Goal: Task Accomplishment & Management: Manage account settings

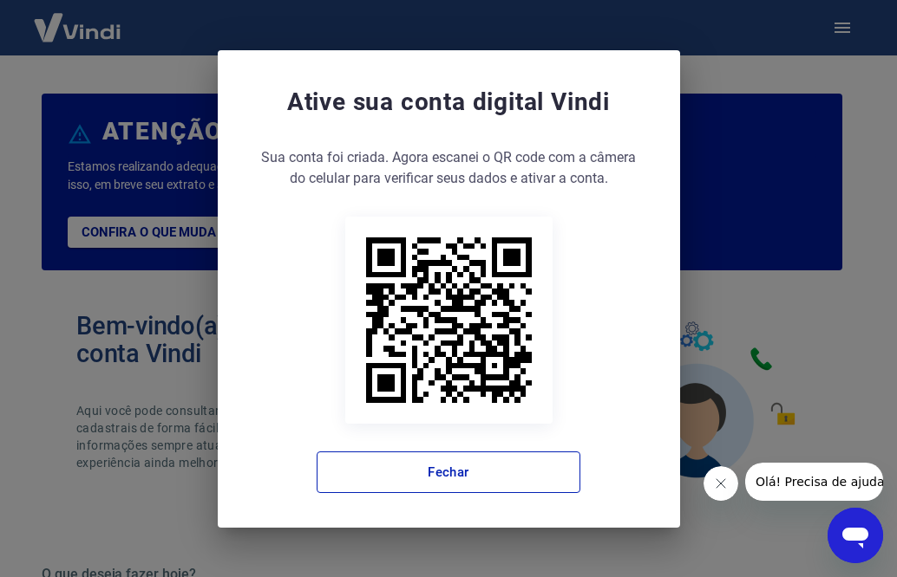
click at [721, 484] on icon "Fechar mensagem da empresa" at bounding box center [720, 484] width 14 height 14
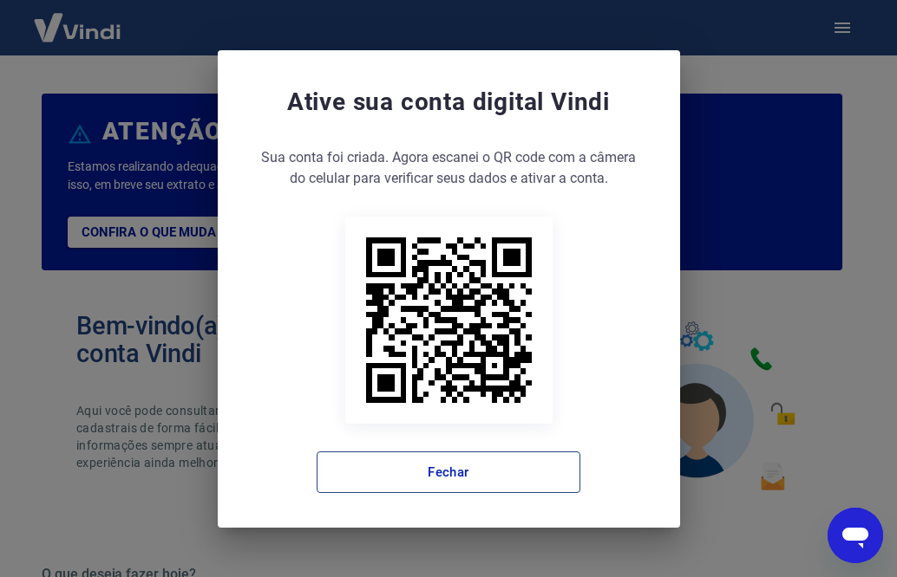
click at [480, 478] on button "Fechar" at bounding box center [448, 473] width 264 height 42
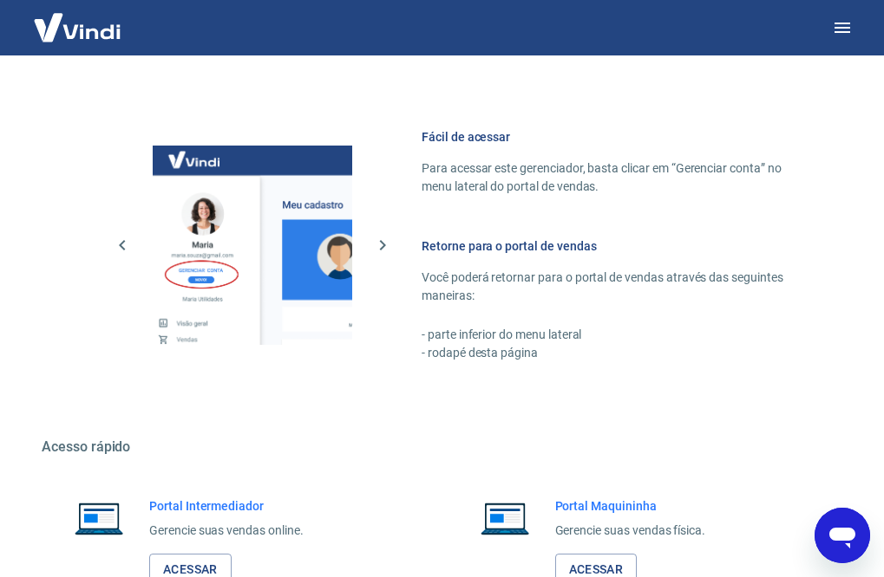
scroll to position [1007, 0]
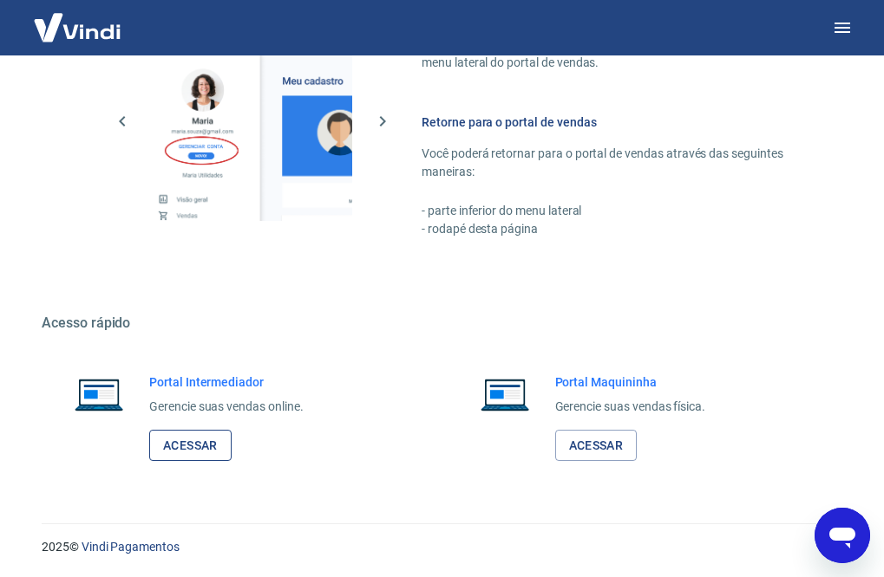
click at [193, 437] on link "Acessar" at bounding box center [190, 446] width 82 height 32
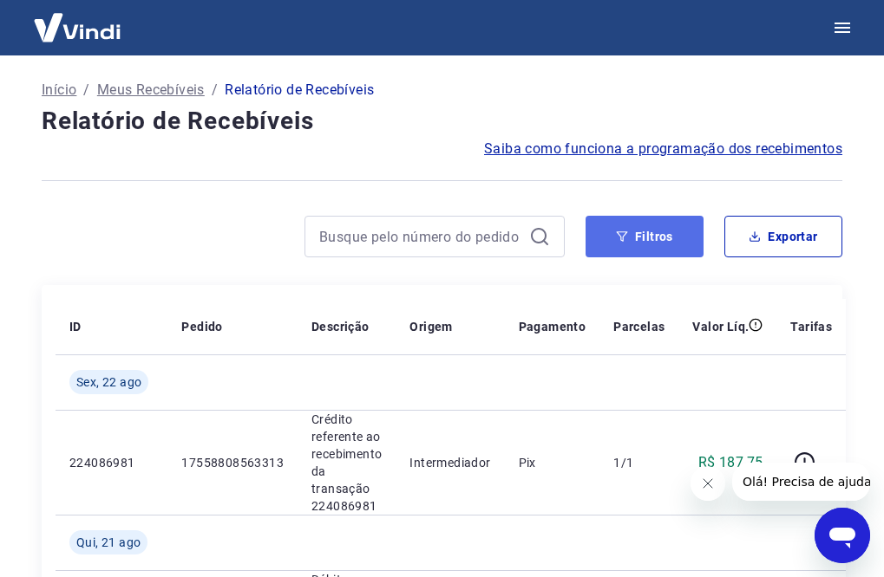
click at [642, 238] on button "Filtros" at bounding box center [644, 237] width 118 height 42
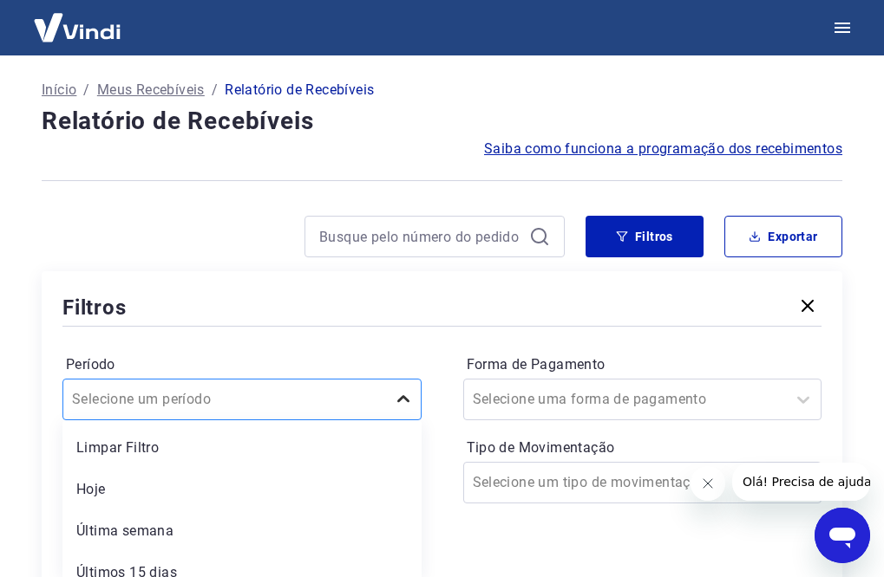
click at [405, 401] on div "option Limpar Filtro focused, 1 of 7. 7 results available. Use Up and Down to c…" at bounding box center [241, 400] width 359 height 42
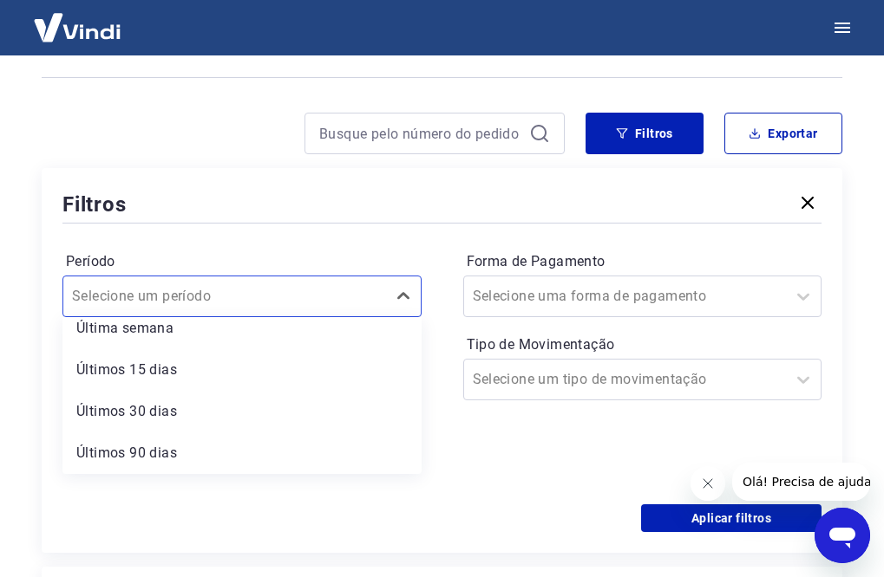
scroll to position [115, 0]
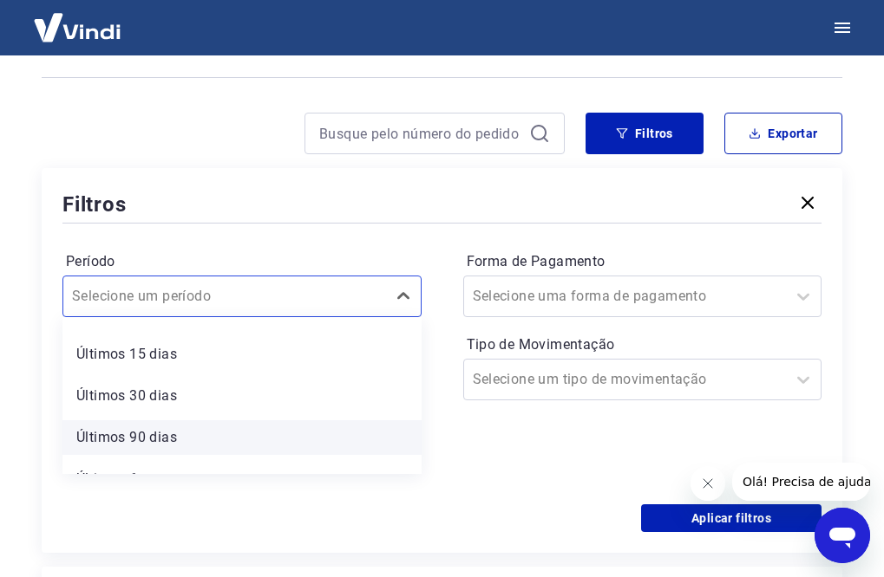
click at [203, 444] on div "Últimos 90 dias" at bounding box center [241, 438] width 359 height 35
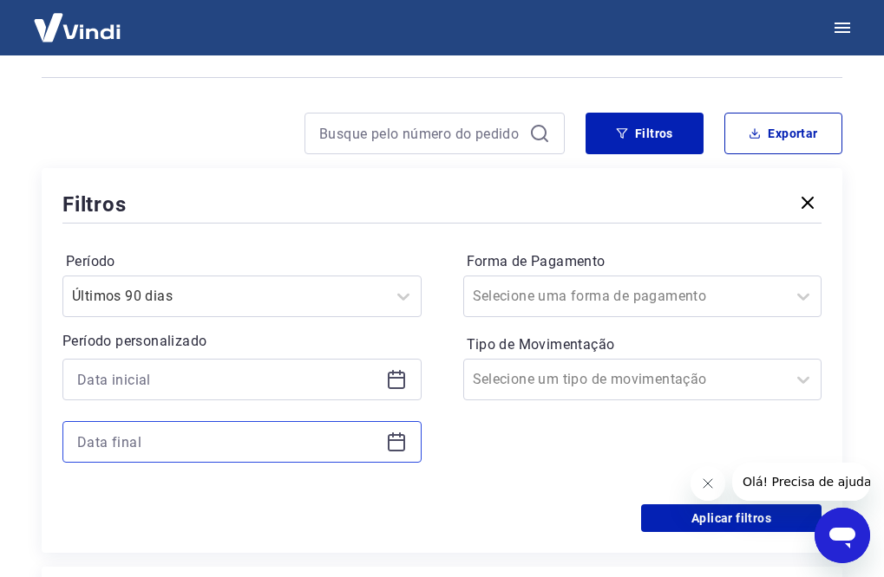
drag, startPoint x: 193, startPoint y: 437, endPoint x: 299, endPoint y: 425, distance: 106.5
click at [193, 438] on input at bounding box center [228, 442] width 302 height 26
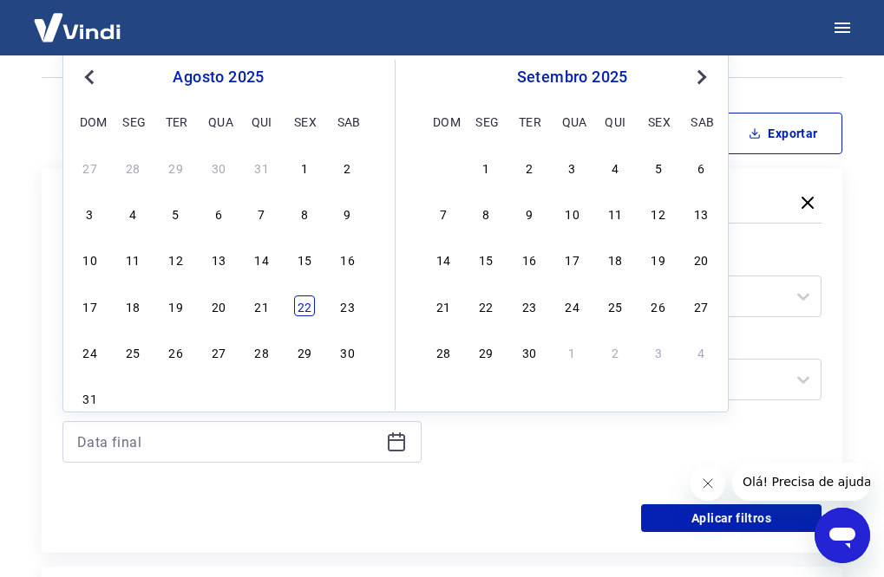
click at [303, 303] on div "22" at bounding box center [304, 306] width 21 height 21
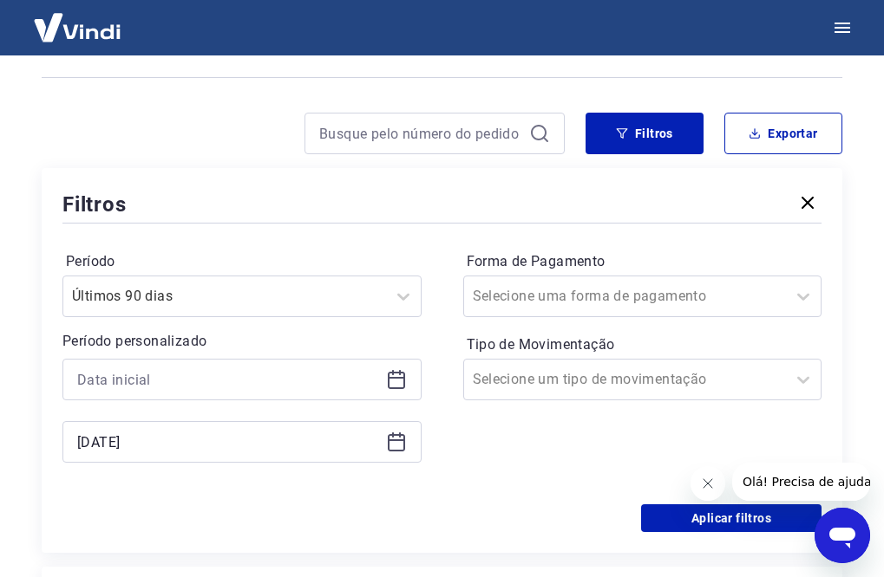
type input "[DATE]"
click at [668, 293] on div at bounding box center [625, 296] width 305 height 24
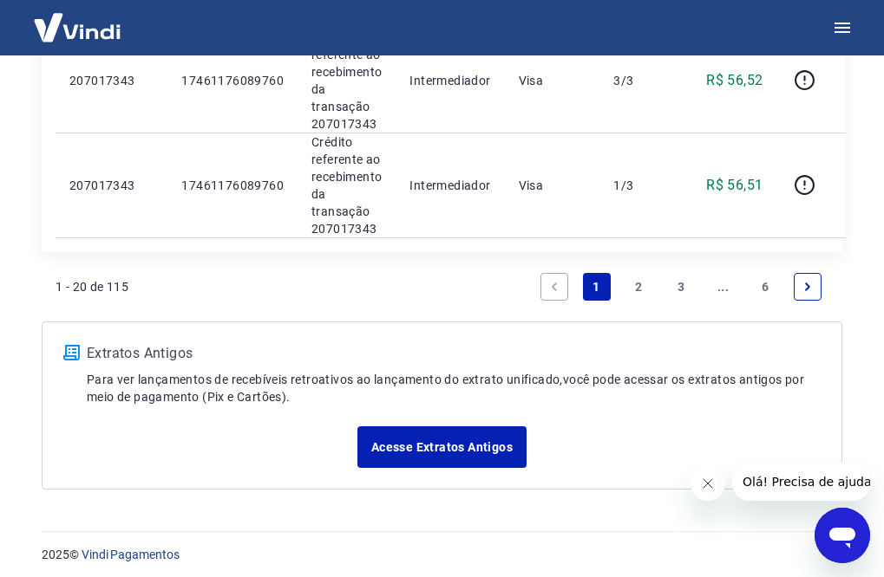
scroll to position [3073, 0]
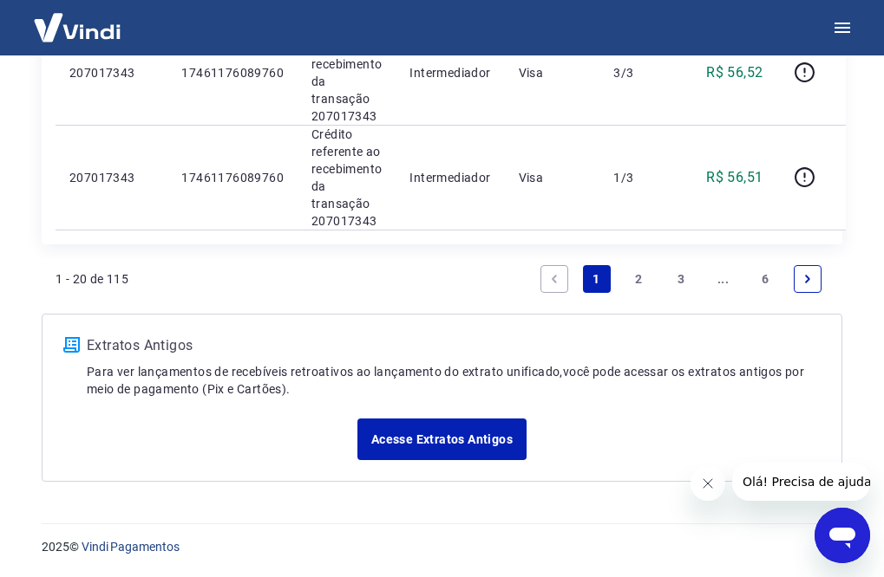
click at [811, 282] on icon "Next page" at bounding box center [807, 279] width 12 height 12
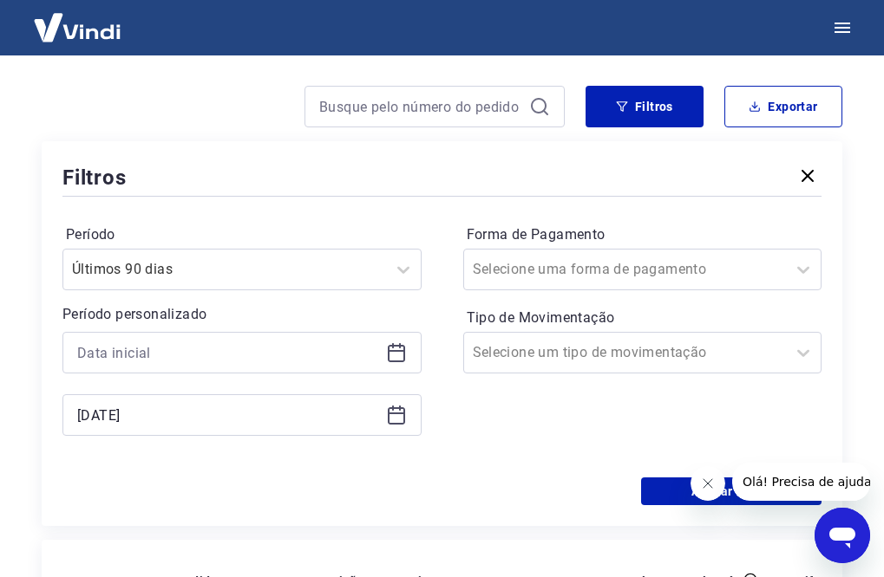
scroll to position [118, 0]
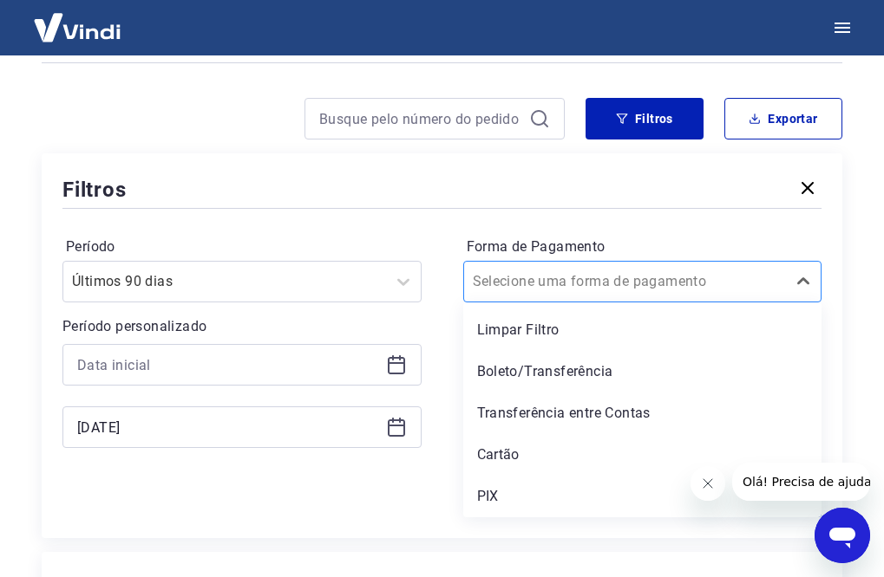
click at [570, 285] on input "Forma de Pagamento" at bounding box center [560, 281] width 175 height 21
click at [652, 216] on div "Período Últimos 90 [PERSON_NAME] Período personalizado Selected date: sexta-fei…" at bounding box center [441, 350] width 759 height 277
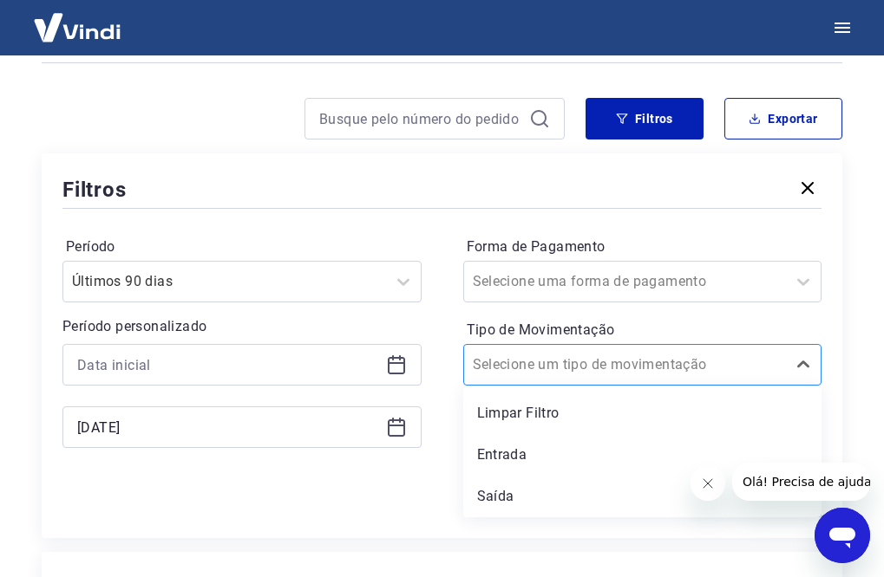
click at [607, 362] on input "Tipo de Movimentação" at bounding box center [560, 365] width 175 height 21
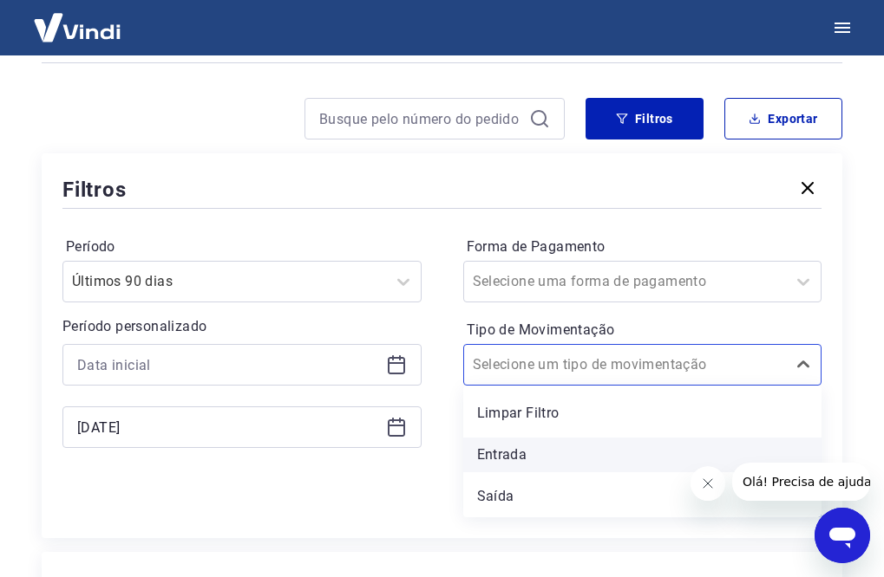
click at [522, 453] on div "Entrada" at bounding box center [642, 455] width 359 height 35
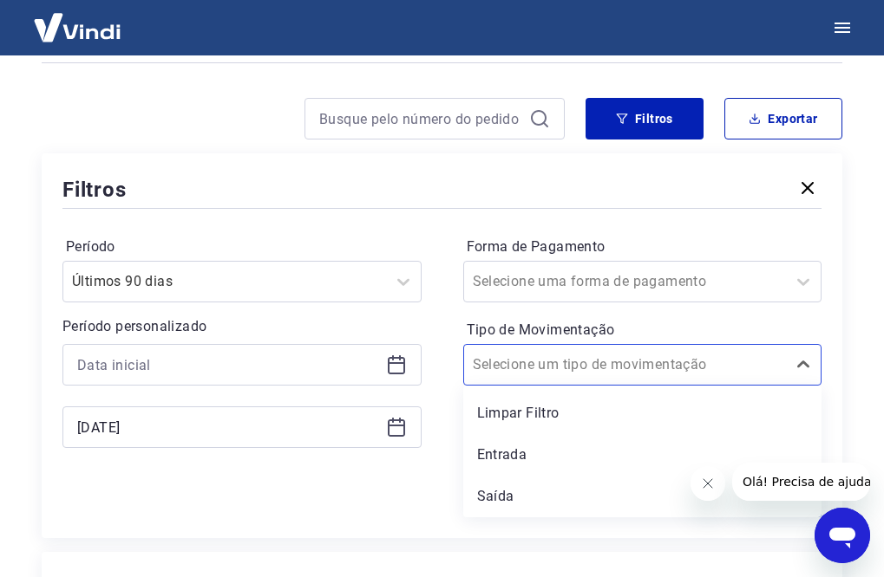
click at [499, 453] on div "Forma de Pagamento Selecione uma forma de pagamento Tipo de Movimentação option…" at bounding box center [642, 351] width 359 height 236
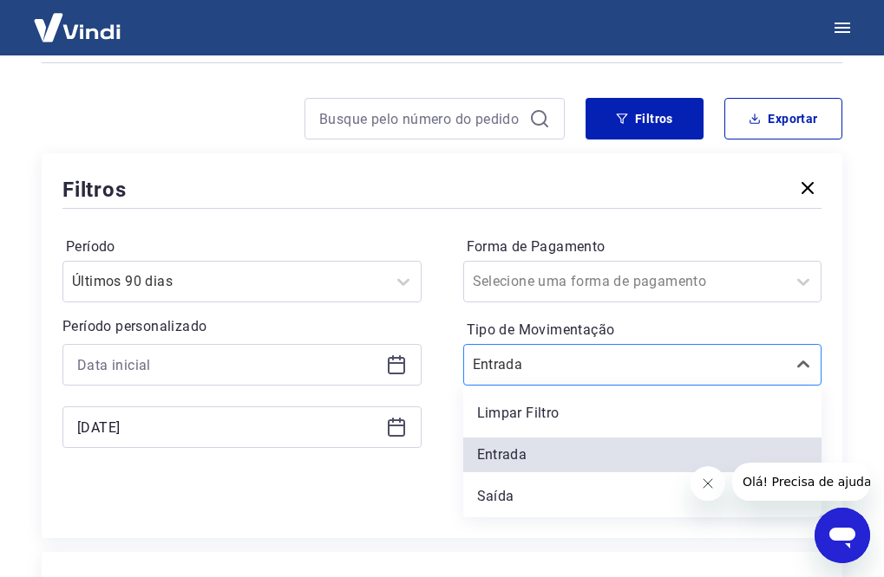
click at [531, 365] on input "Tipo de Movimentação" at bounding box center [560, 365] width 175 height 21
click at [595, 271] on div at bounding box center [625, 282] width 305 height 24
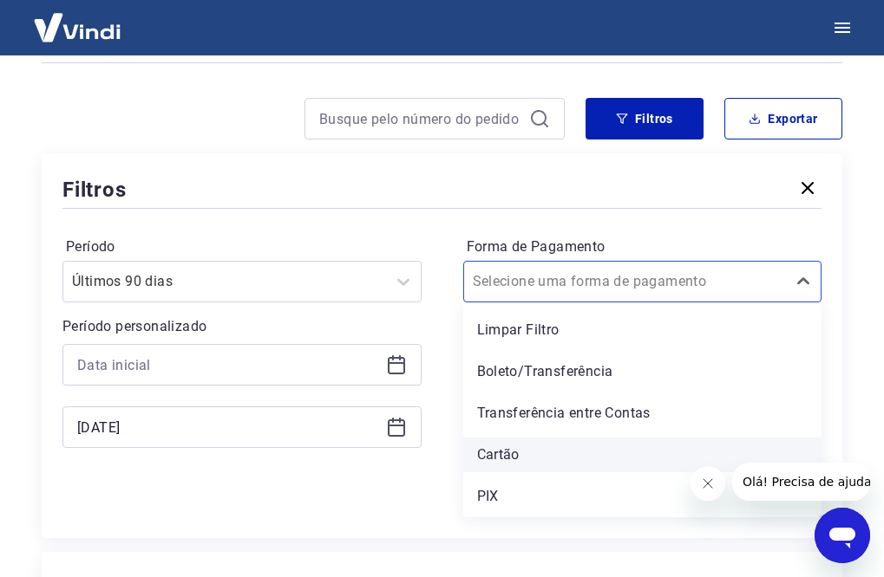
click at [531, 456] on div "Cartão" at bounding box center [642, 455] width 359 height 35
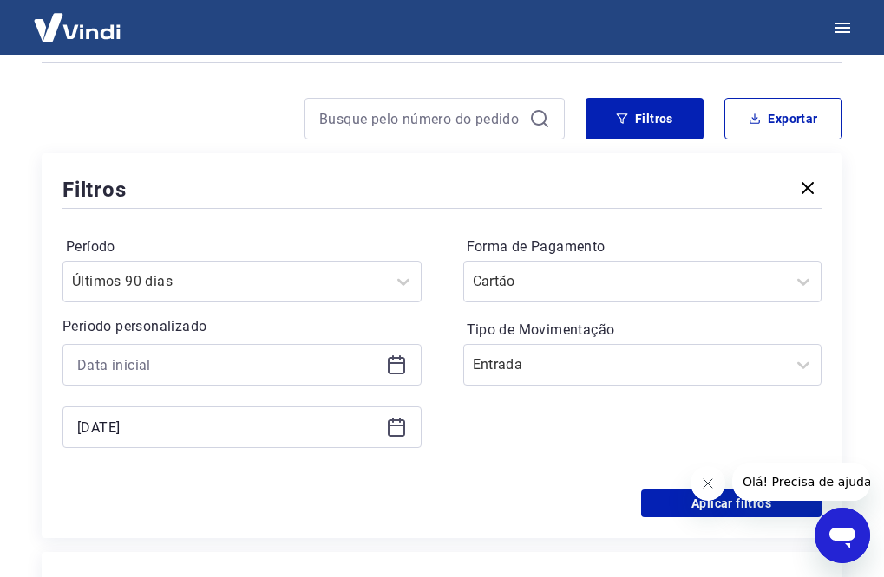
click at [489, 486] on div "Período Últimos 90 [PERSON_NAME] Período personalizado Selected date: sexta-fei…" at bounding box center [441, 350] width 759 height 277
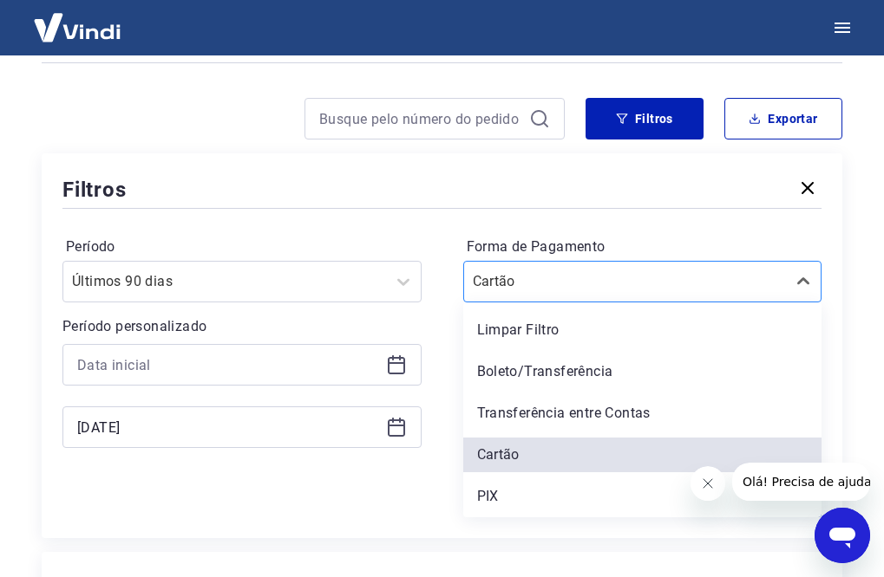
click at [649, 278] on div at bounding box center [625, 282] width 305 height 24
click at [496, 493] on div "PIX" at bounding box center [642, 497] width 359 height 35
click at [494, 494] on div "Aplicar filtros" at bounding box center [441, 504] width 759 height 28
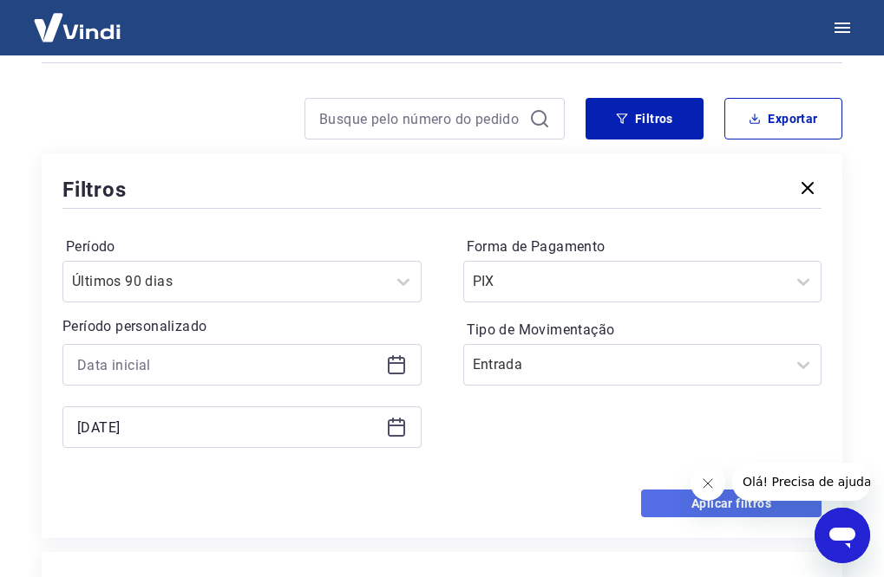
click at [675, 502] on button "Aplicar filtros" at bounding box center [731, 504] width 180 height 28
